Goal: Task Accomplishment & Management: Manage account settings

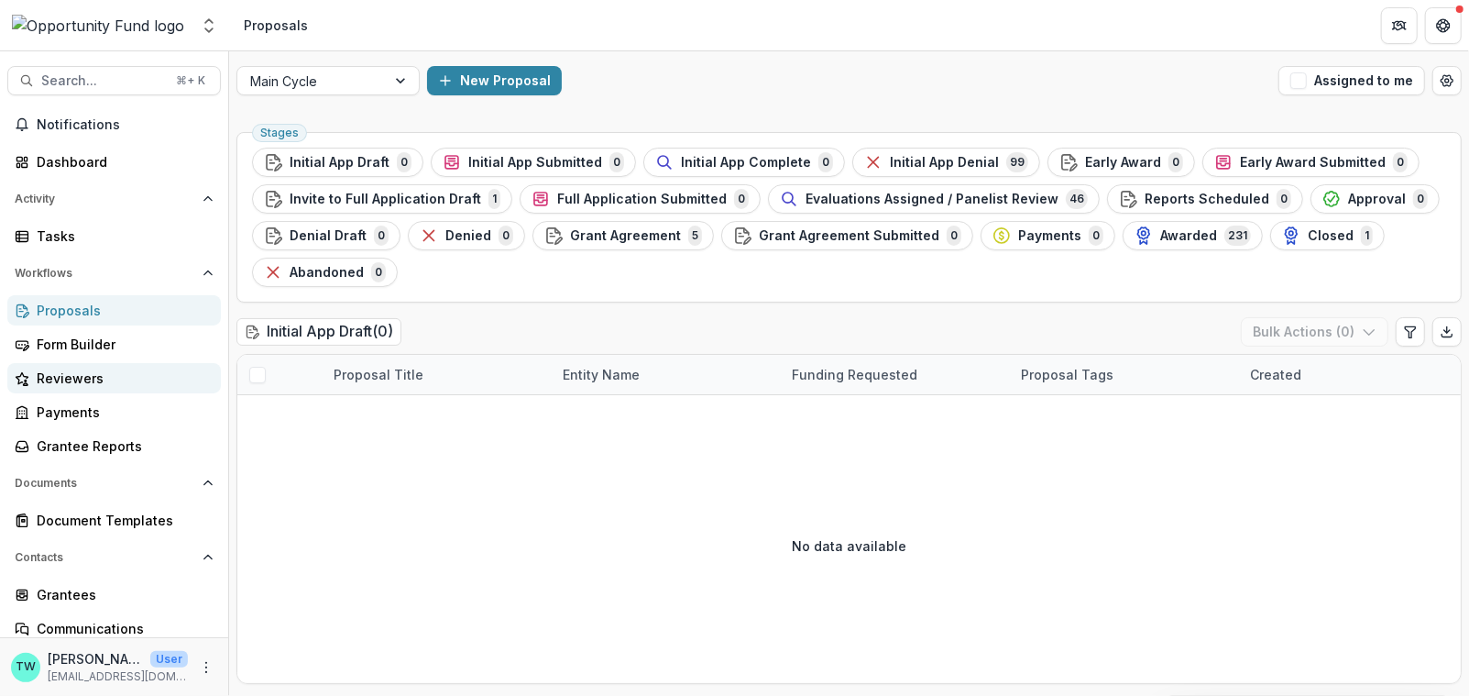
click at [69, 373] on div "Reviewers" at bounding box center [122, 377] width 170 height 19
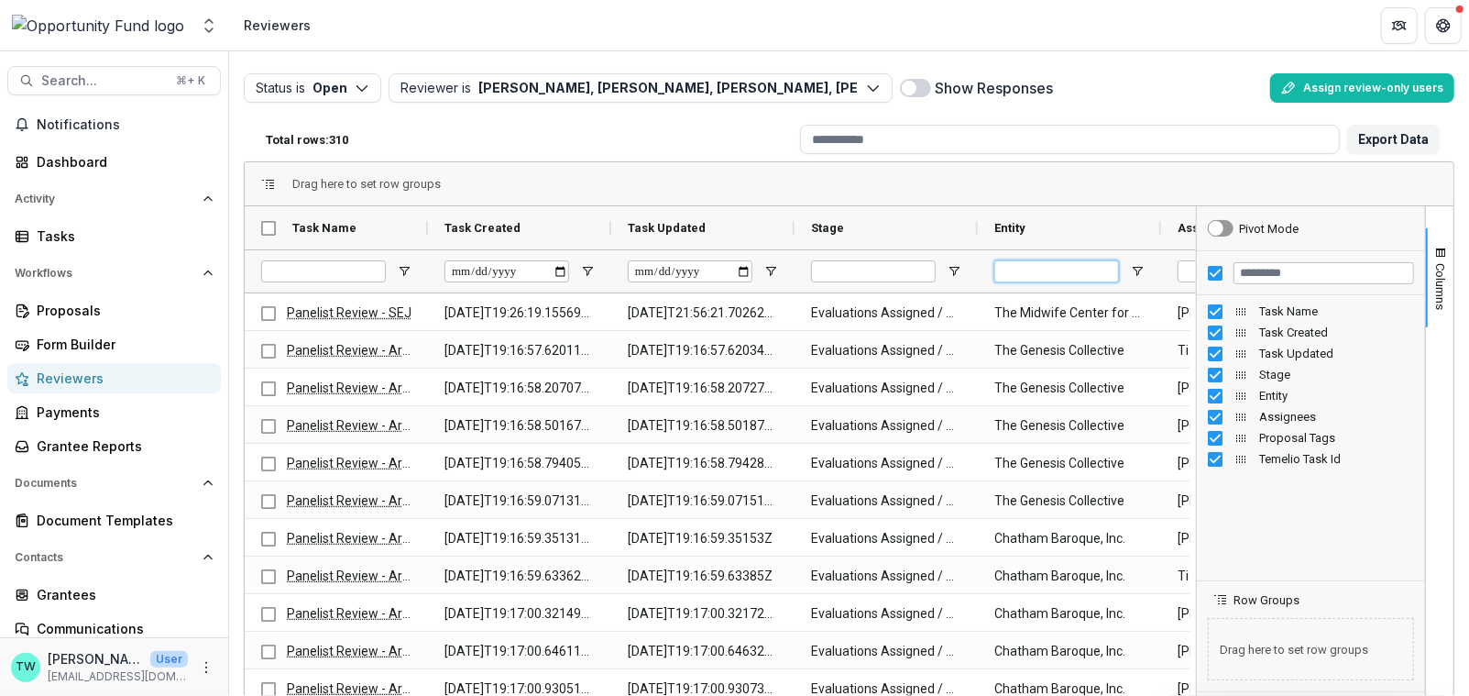
click at [1080, 264] on input "Entity Filter Input" at bounding box center [1056, 271] width 125 height 22
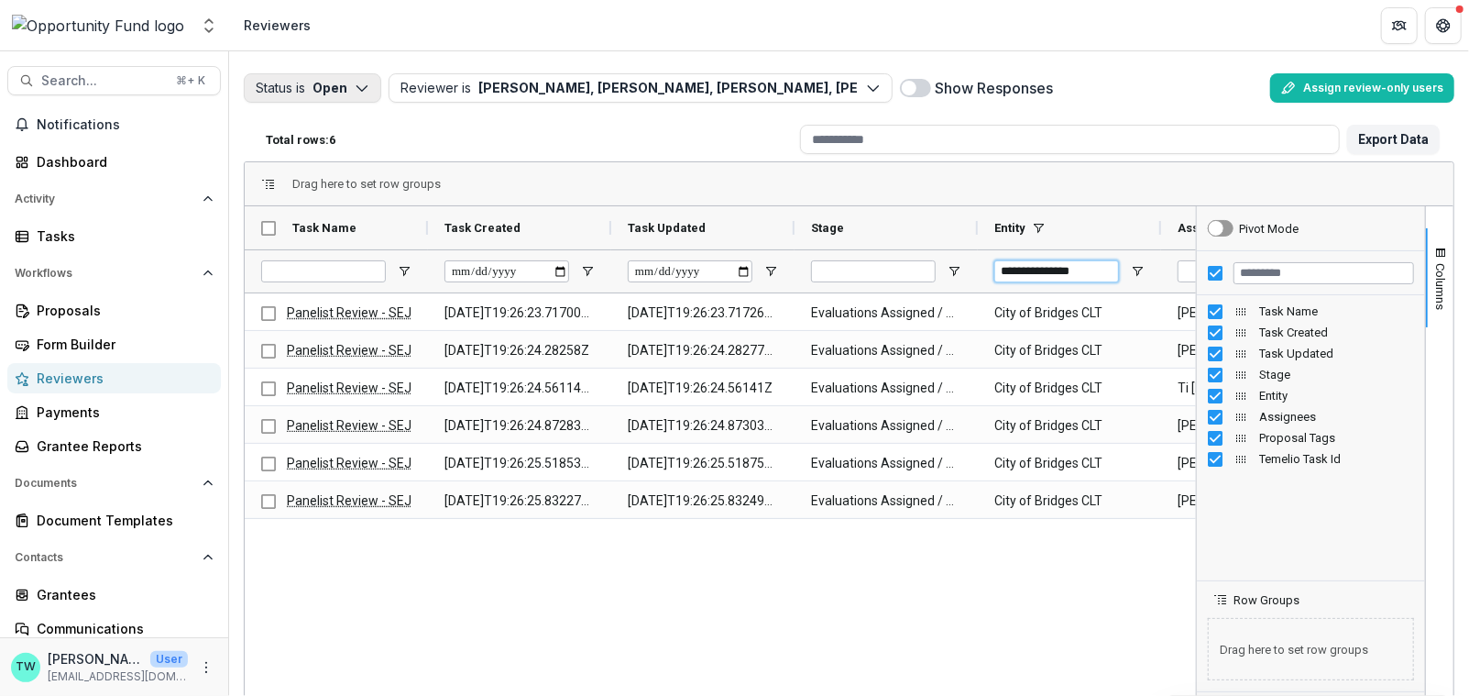
type input "**********"
click at [368, 90] on icon "button" at bounding box center [362, 88] width 15 height 15
click at [349, 165] on p "Completed" at bounding box center [340, 158] width 70 height 19
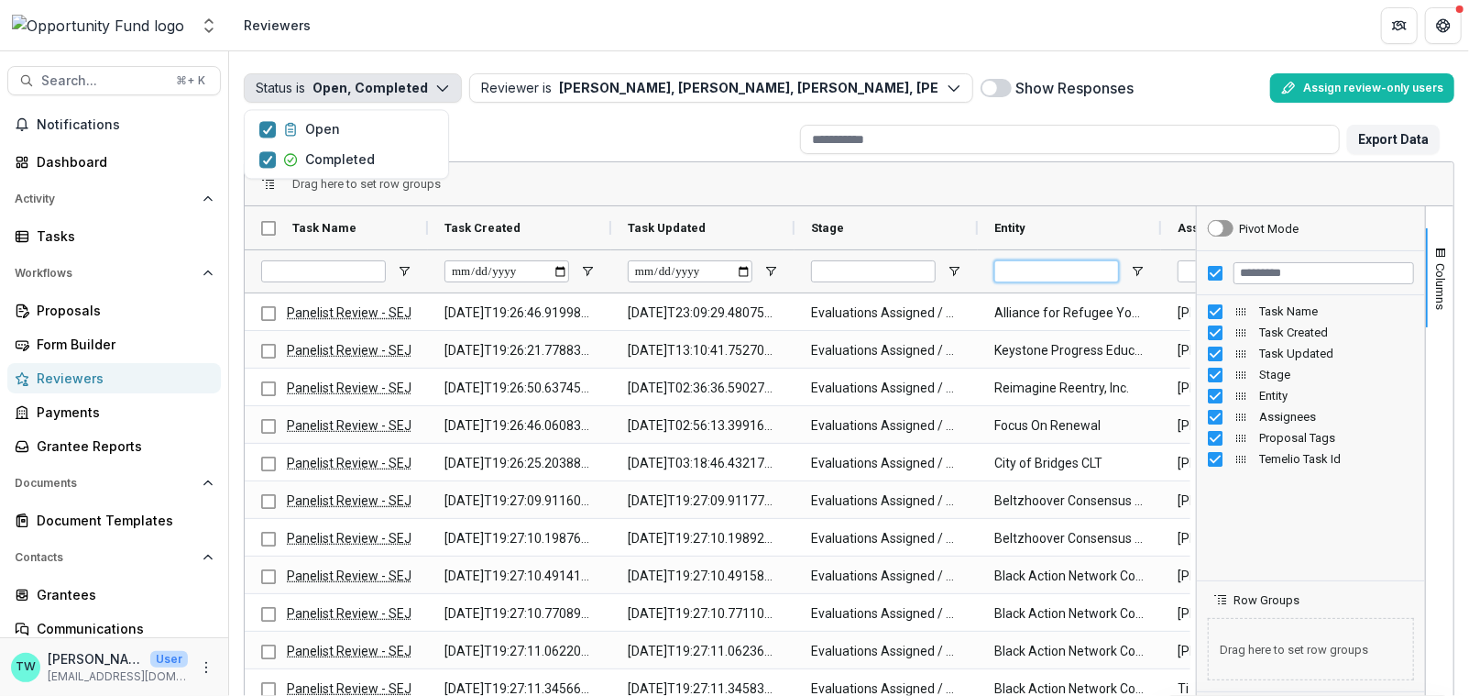
click at [1067, 278] on input "Entity Filter Input" at bounding box center [1056, 271] width 125 height 22
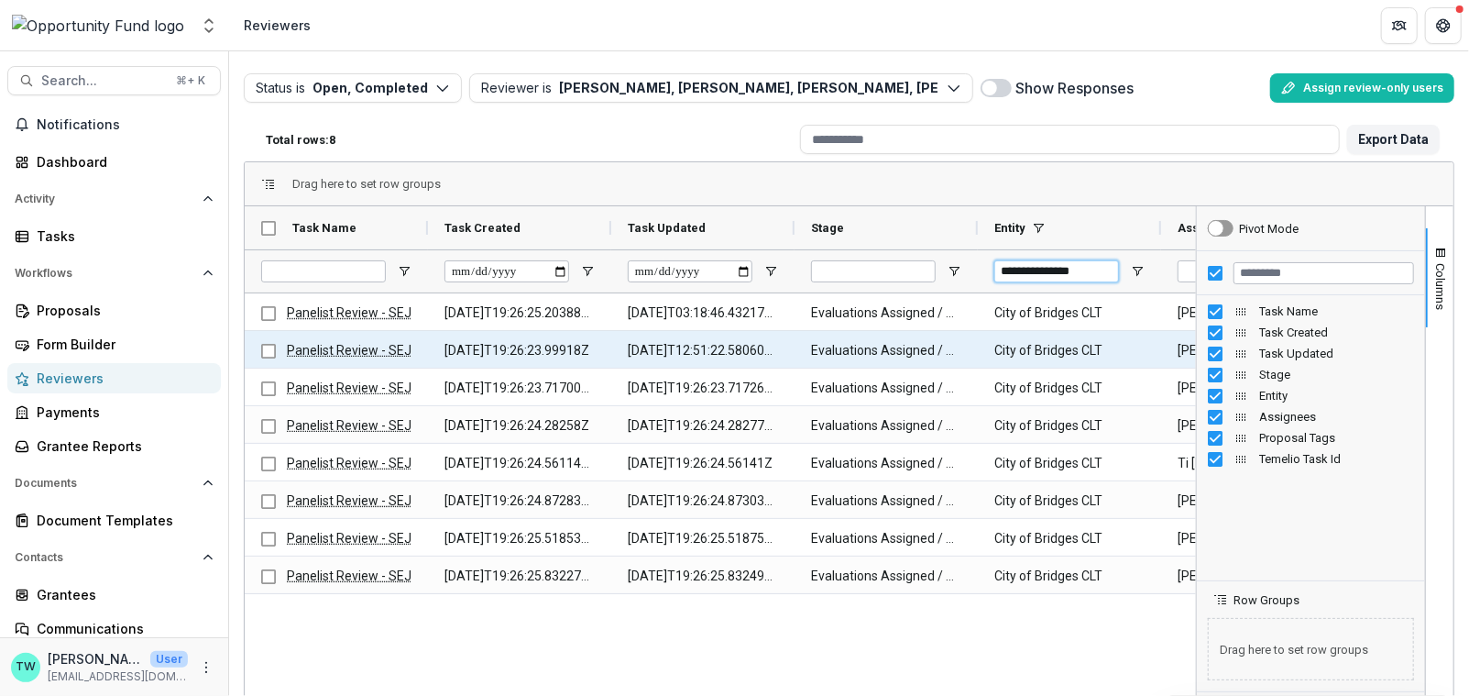
type input "**********"
click at [327, 352] on link "Panelist Review - SEJ" at bounding box center [349, 350] width 125 height 15
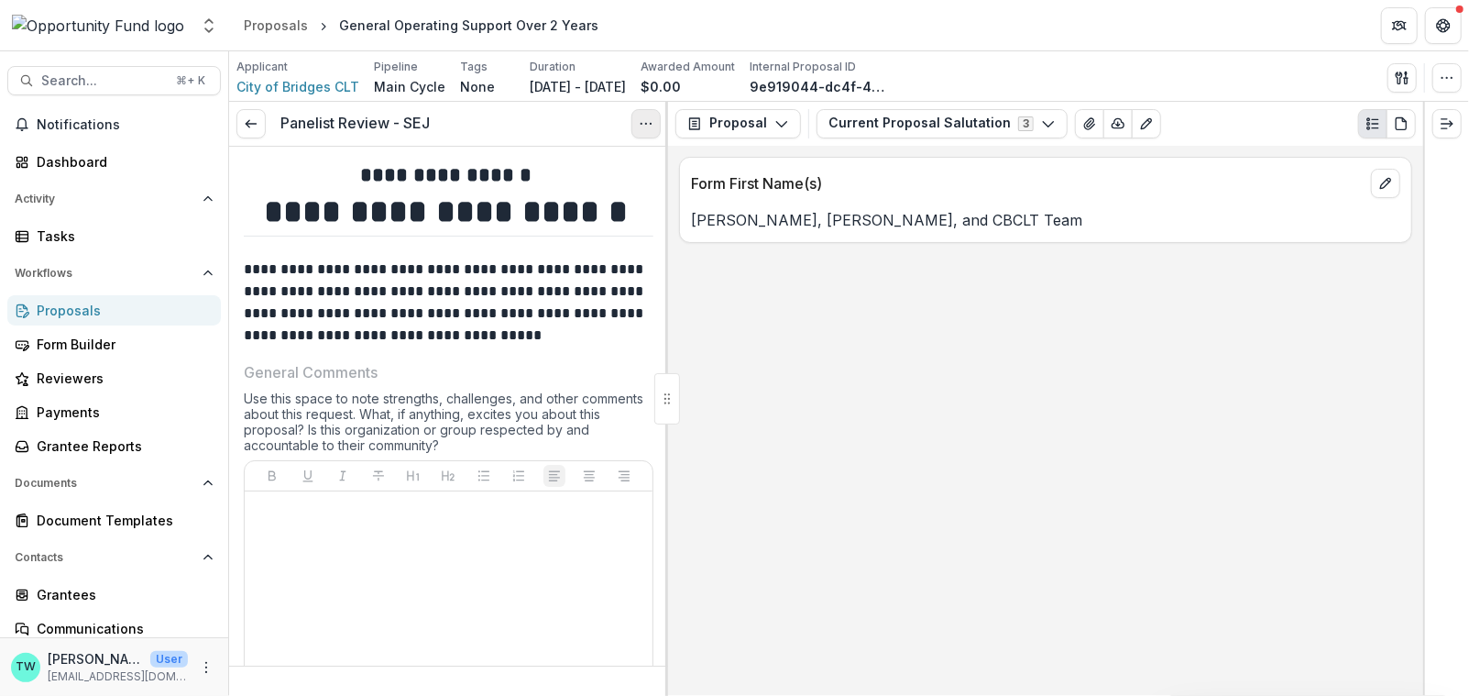
click at [639, 125] on icon "Options" at bounding box center [646, 123] width 15 height 15
click at [559, 198] on button "Reopen Task" at bounding box center [558, 204] width 196 height 30
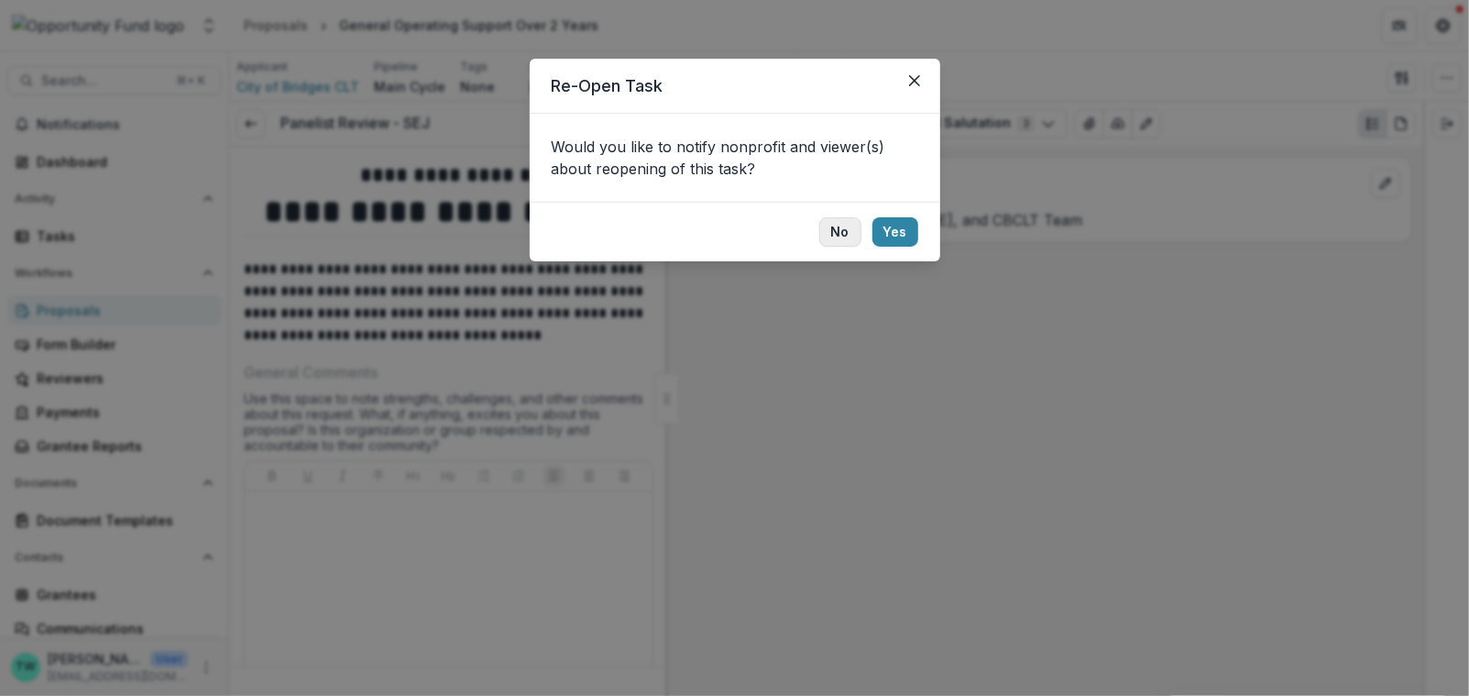
click at [835, 236] on button "No" at bounding box center [840, 231] width 42 height 29
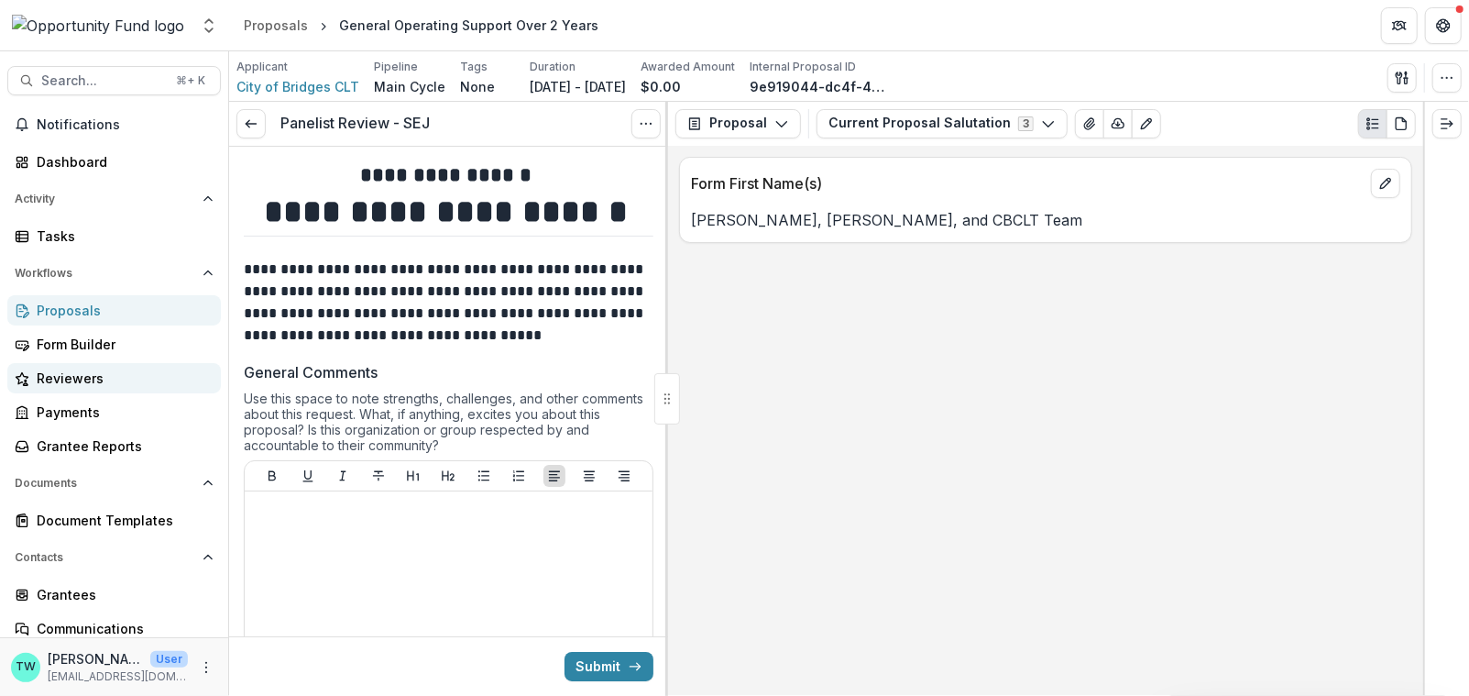
click at [75, 382] on div "Reviewers" at bounding box center [122, 377] width 170 height 19
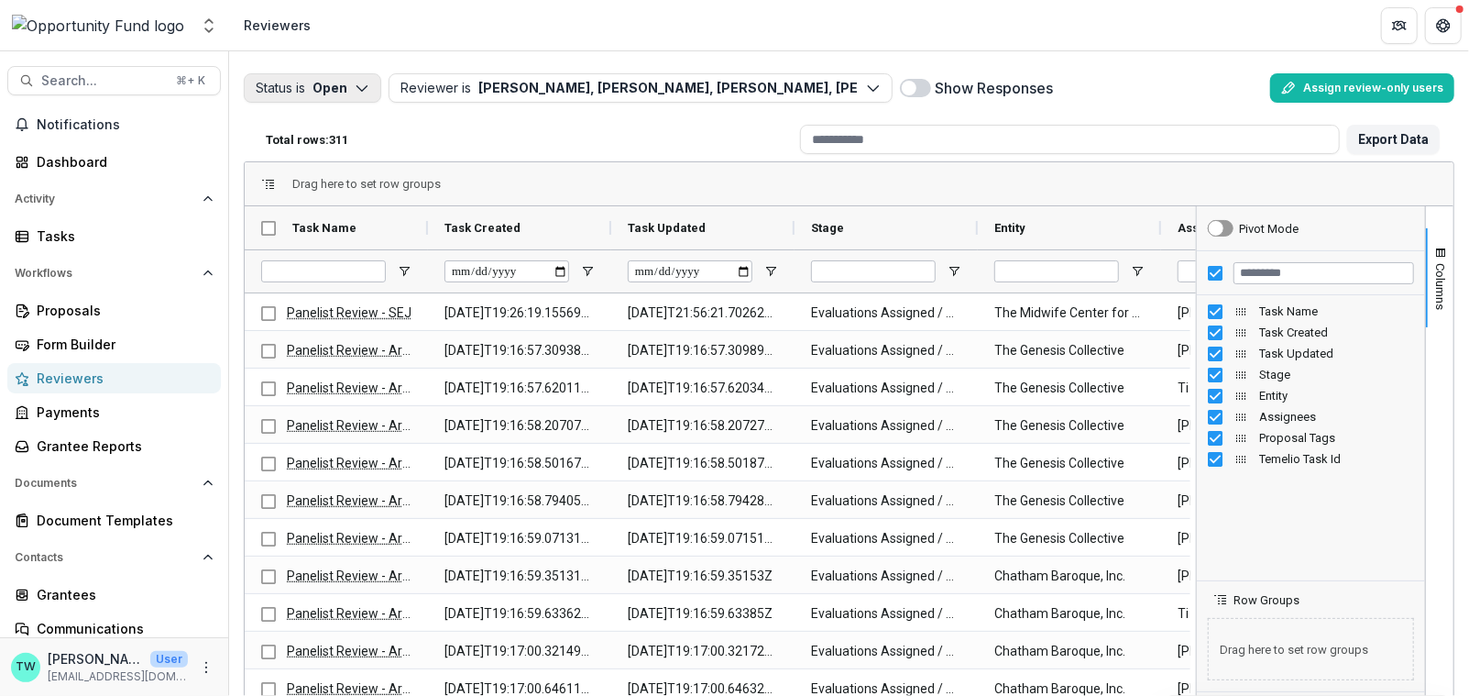
click at [362, 85] on icon "button" at bounding box center [362, 88] width 15 height 15
click at [269, 131] on icon "button" at bounding box center [267, 129] width 11 height 9
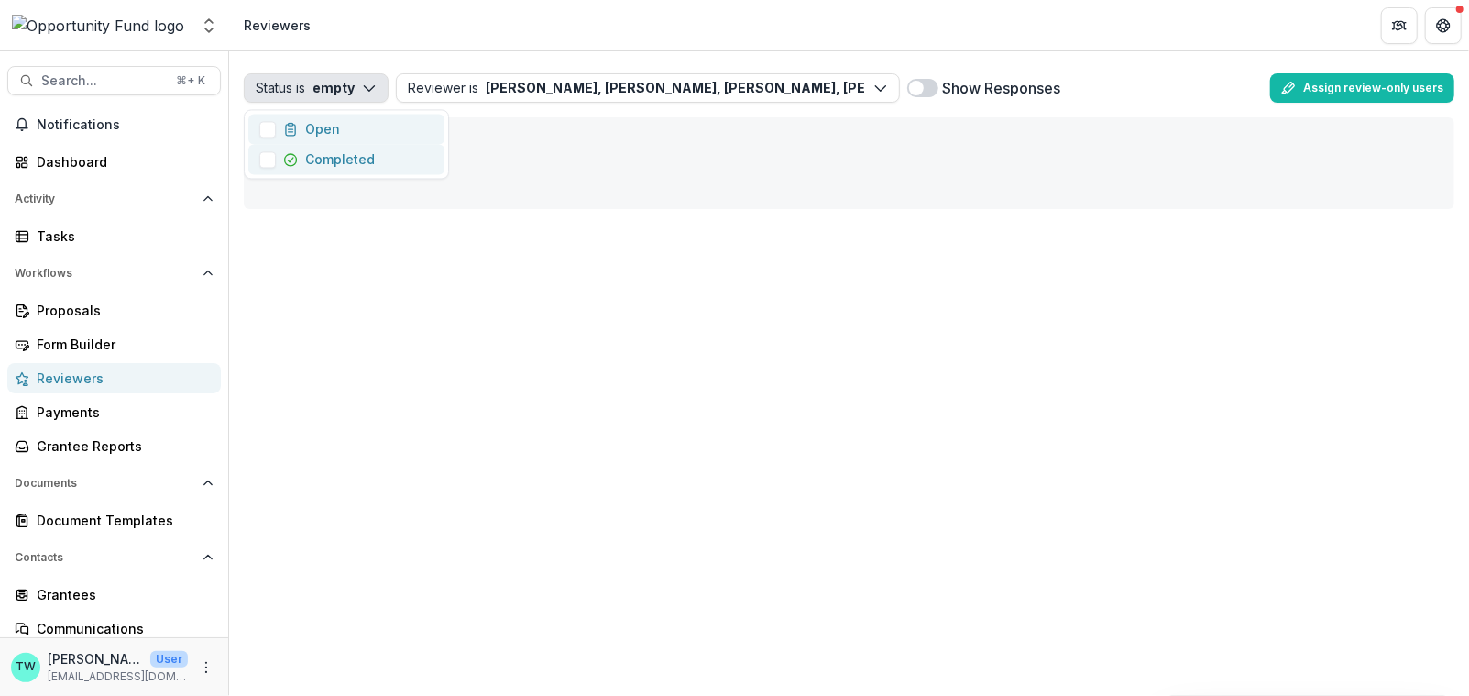
click at [269, 159] on span "button" at bounding box center [267, 159] width 16 height 16
